Goal: Find specific page/section: Find specific page/section

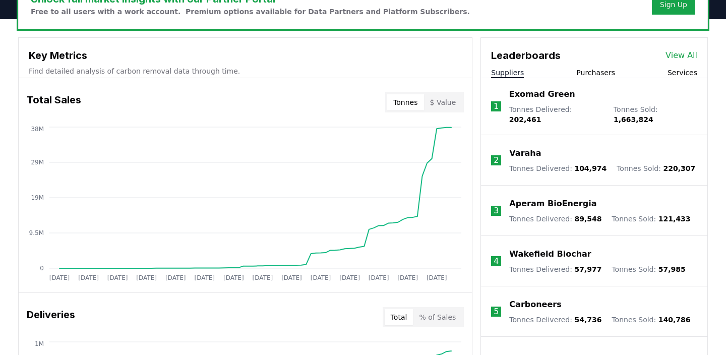
scroll to position [382, 0]
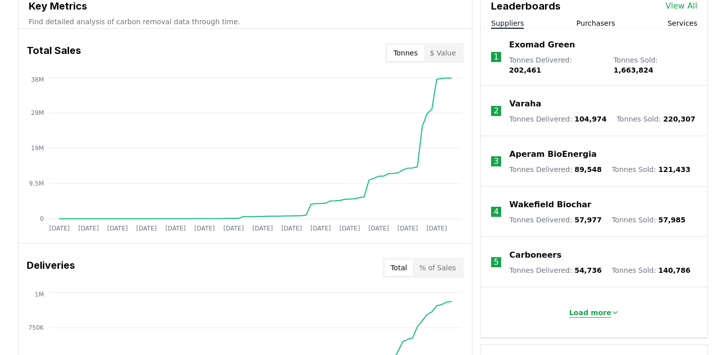
click at [594, 303] on button "Load more" at bounding box center [594, 313] width 67 height 20
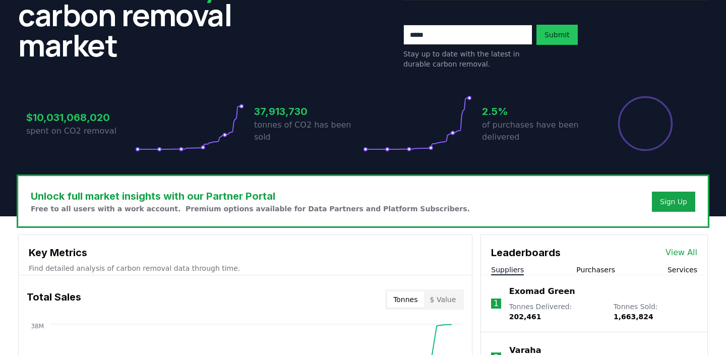
scroll to position [5, 0]
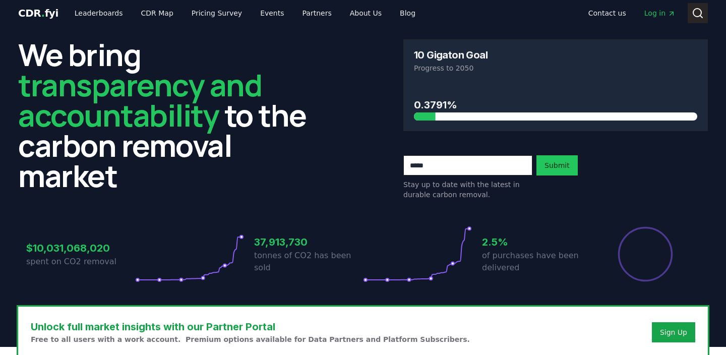
click at [692, 9] on icon at bounding box center [698, 13] width 12 height 12
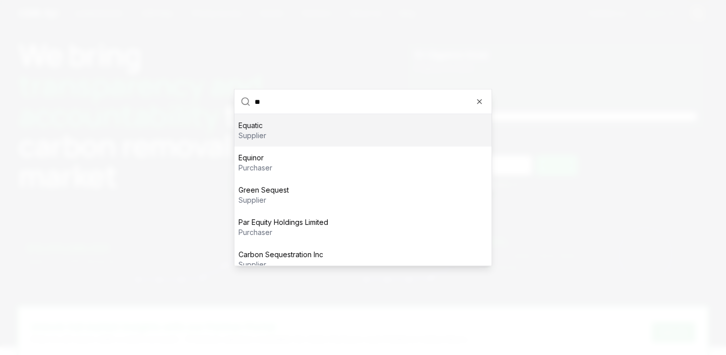
type input "*"
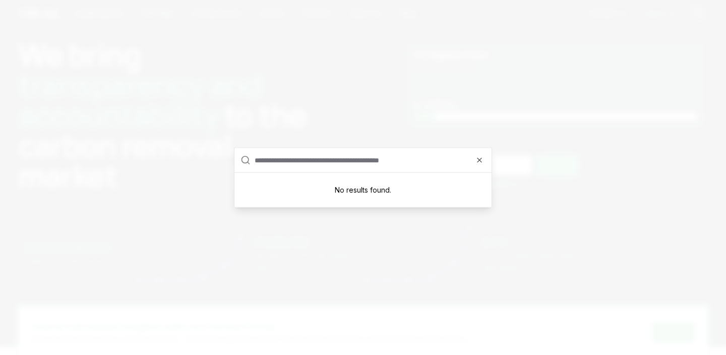
scroll to position [0, 0]
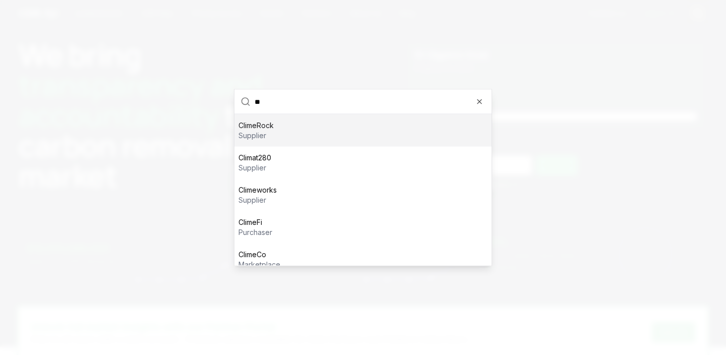
type input "*"
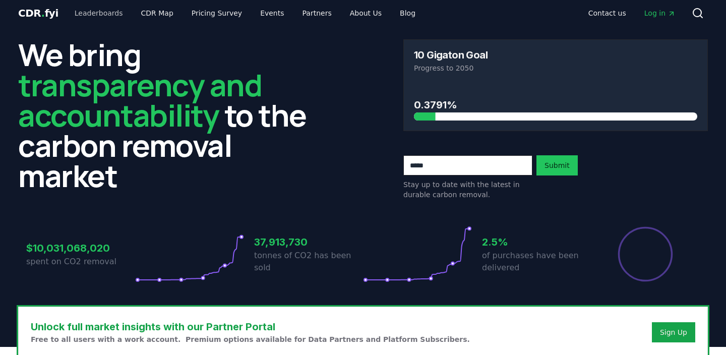
click at [103, 11] on link "Leaderboards" at bounding box center [99, 13] width 65 height 18
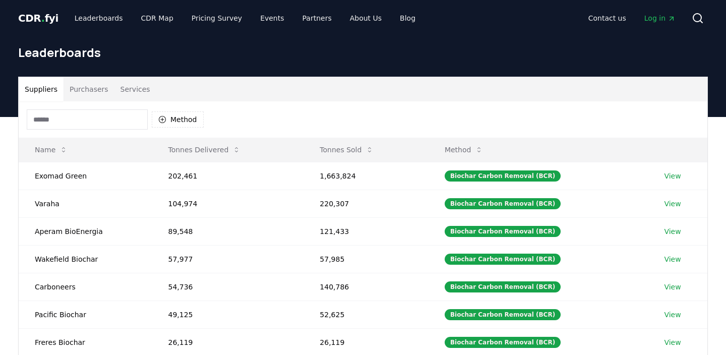
click at [149, 98] on button "Services" at bounding box center [135, 89] width 42 height 24
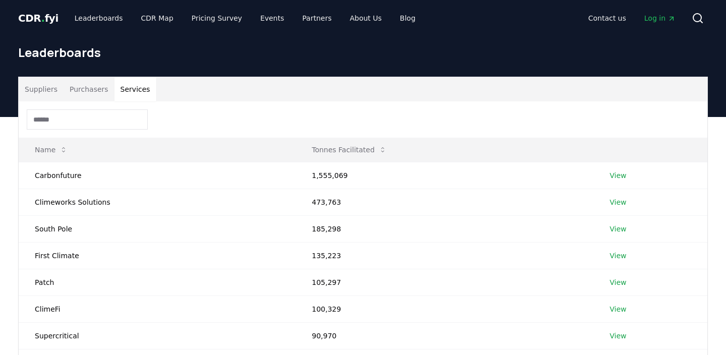
click at [47, 83] on button "Suppliers" at bounding box center [41, 89] width 45 height 24
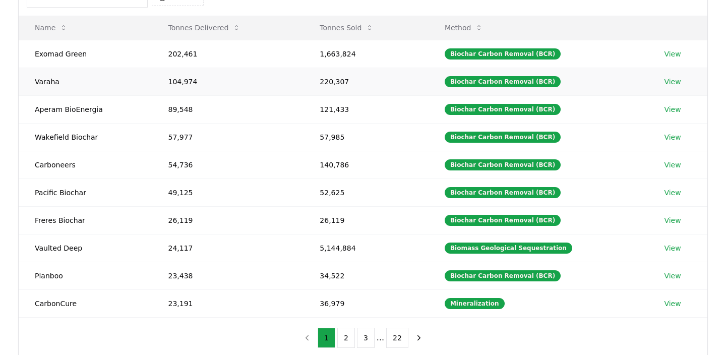
scroll to position [123, 0]
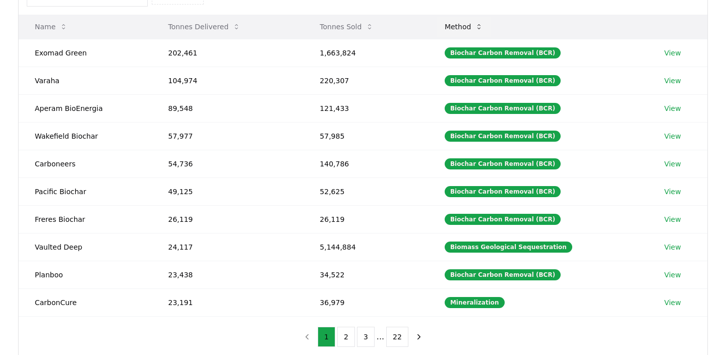
click at [478, 30] on button "Method" at bounding box center [464, 27] width 55 height 20
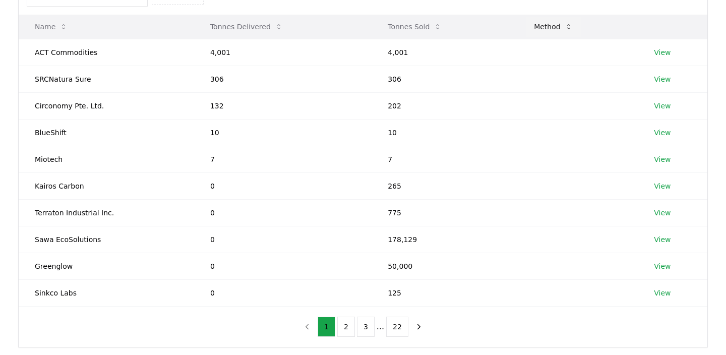
click at [540, 33] on button "Method" at bounding box center [553, 27] width 55 height 20
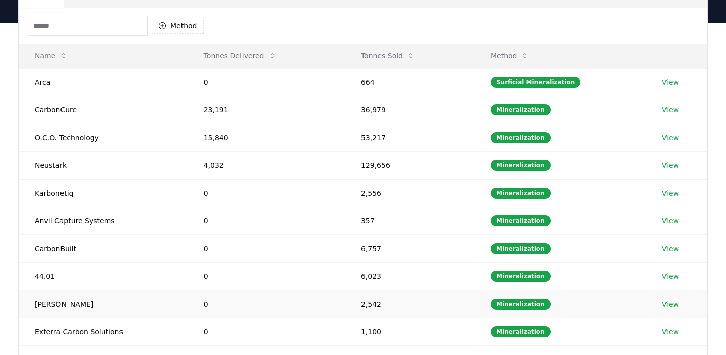
scroll to position [0, 0]
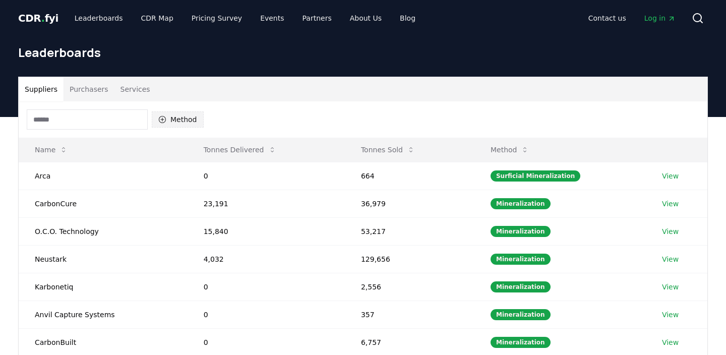
click at [154, 119] on button "Method" at bounding box center [178, 119] width 52 height 16
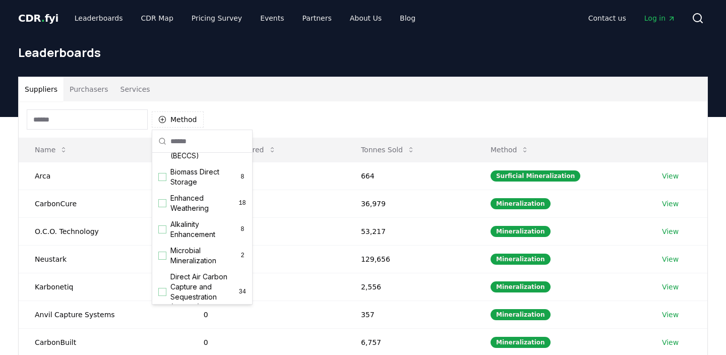
scroll to position [315, 0]
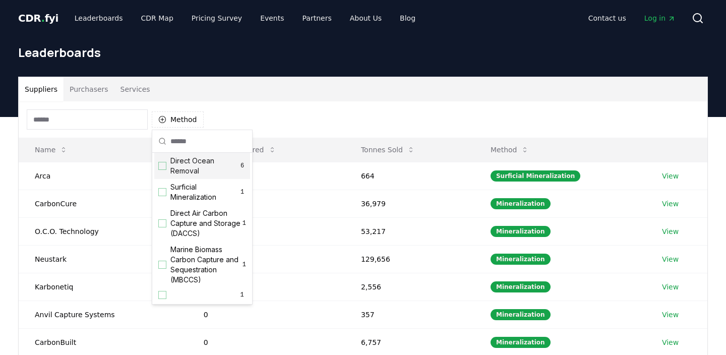
click at [266, 42] on div "Leaderboards" at bounding box center [363, 56] width 706 height 40
